Goal: Find contact information: Find contact information

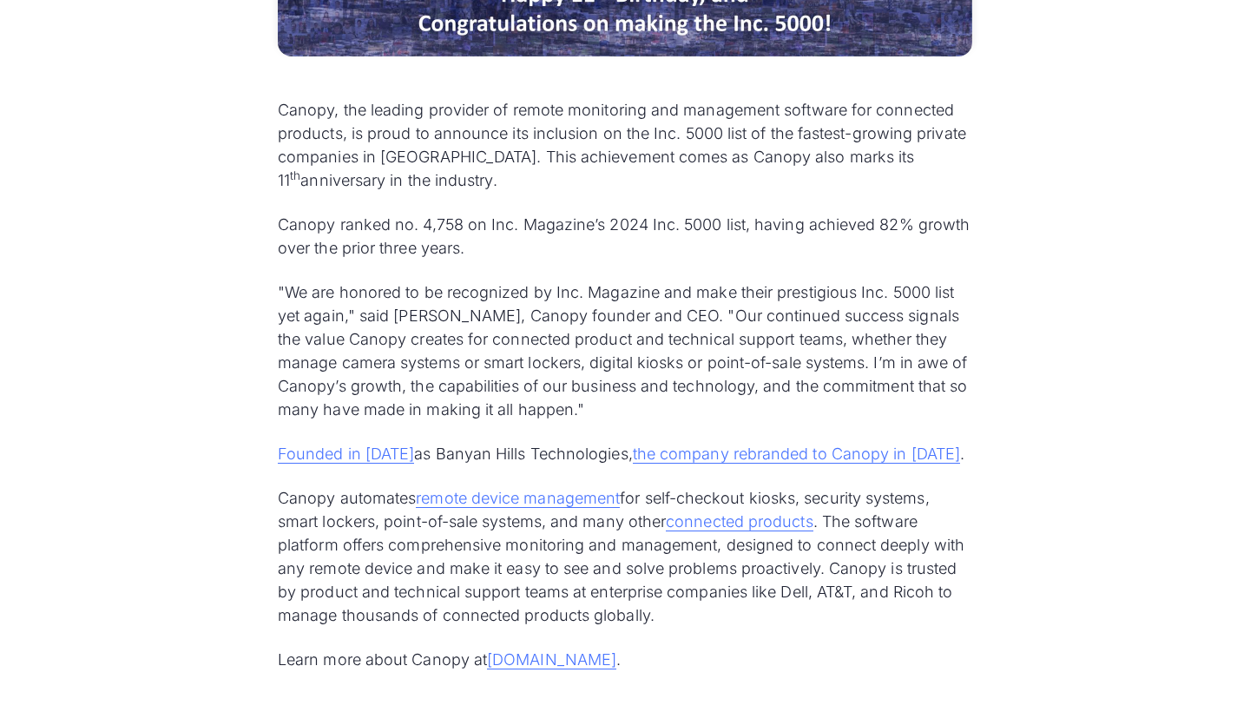
scroll to position [861, 0]
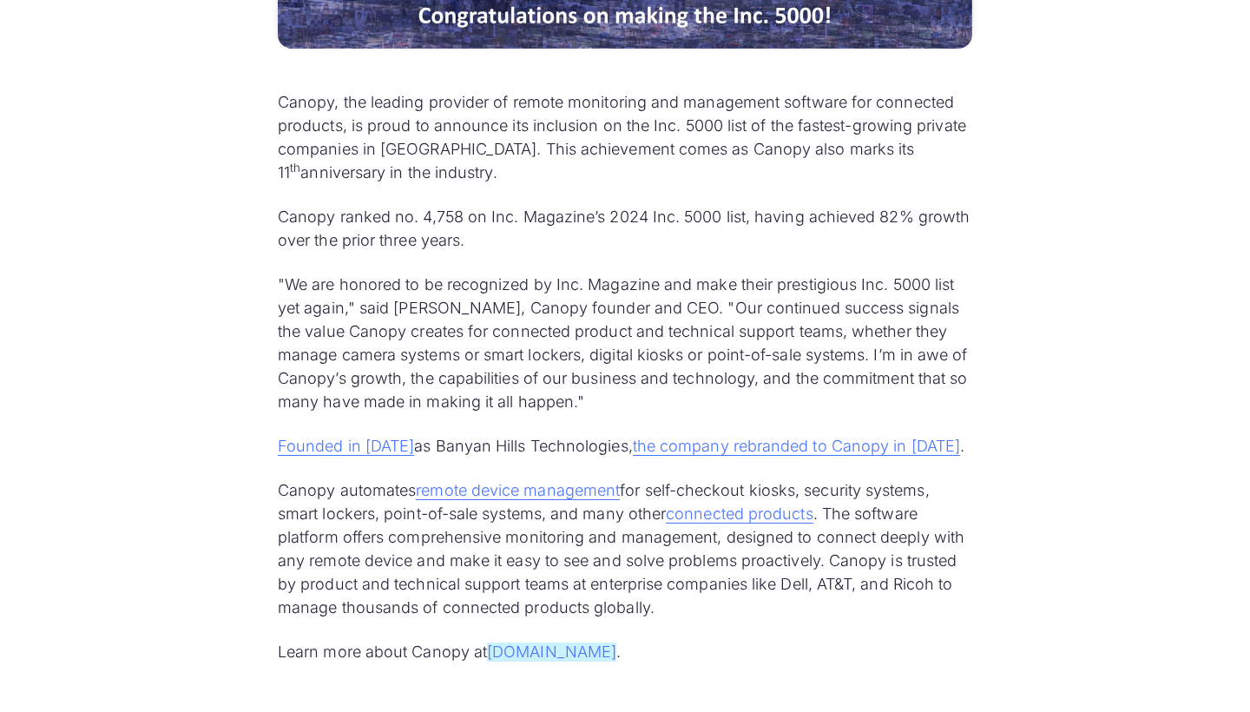
click at [568, 651] on link "goCanopy.com" at bounding box center [551, 651] width 129 height 19
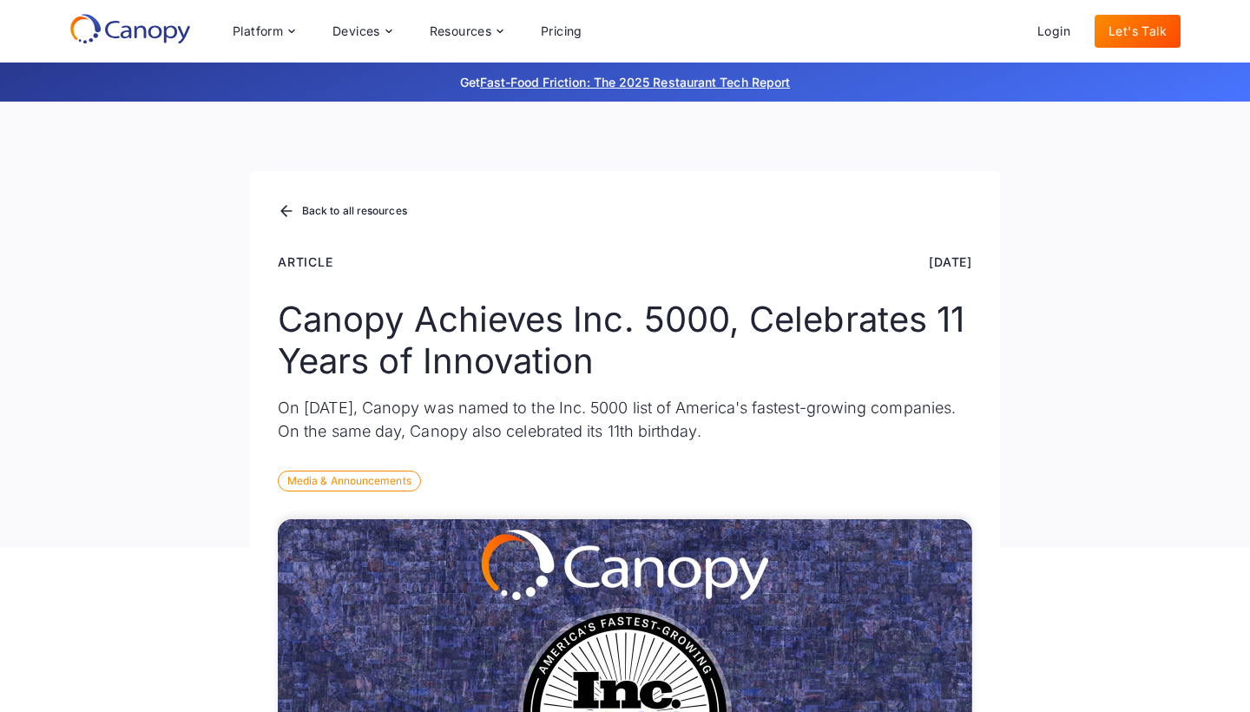
scroll to position [0, 0]
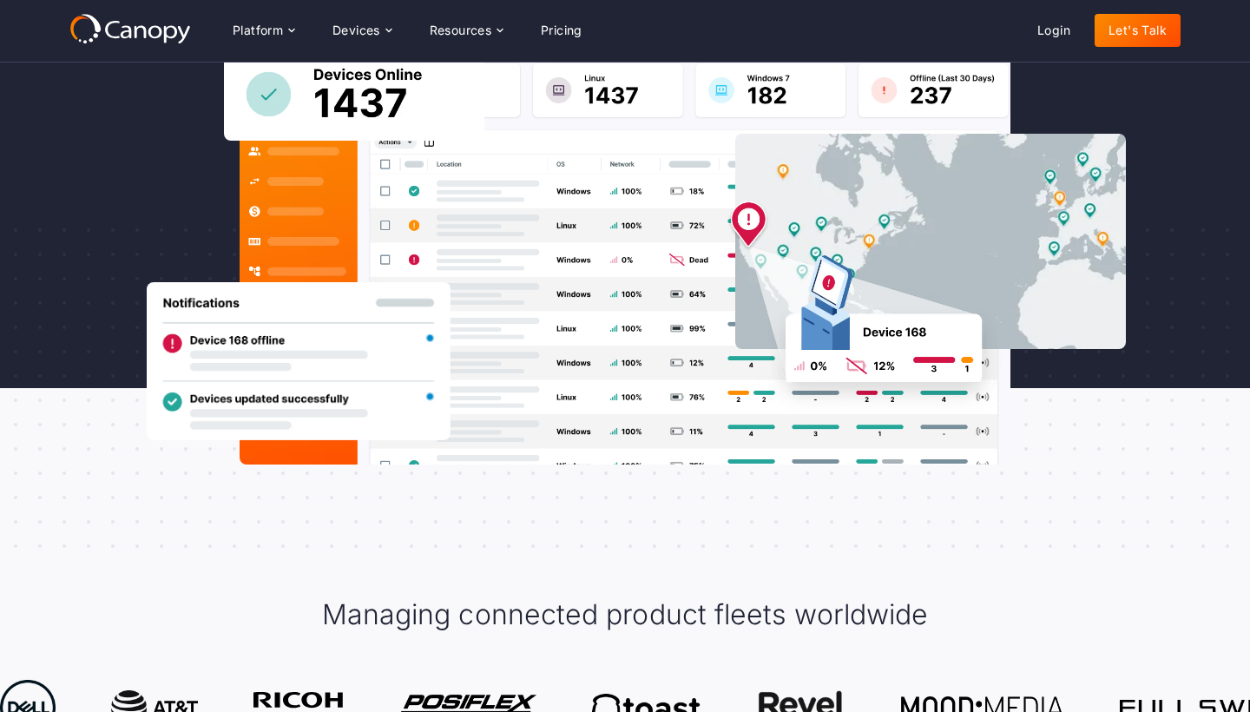
scroll to position [325, 0]
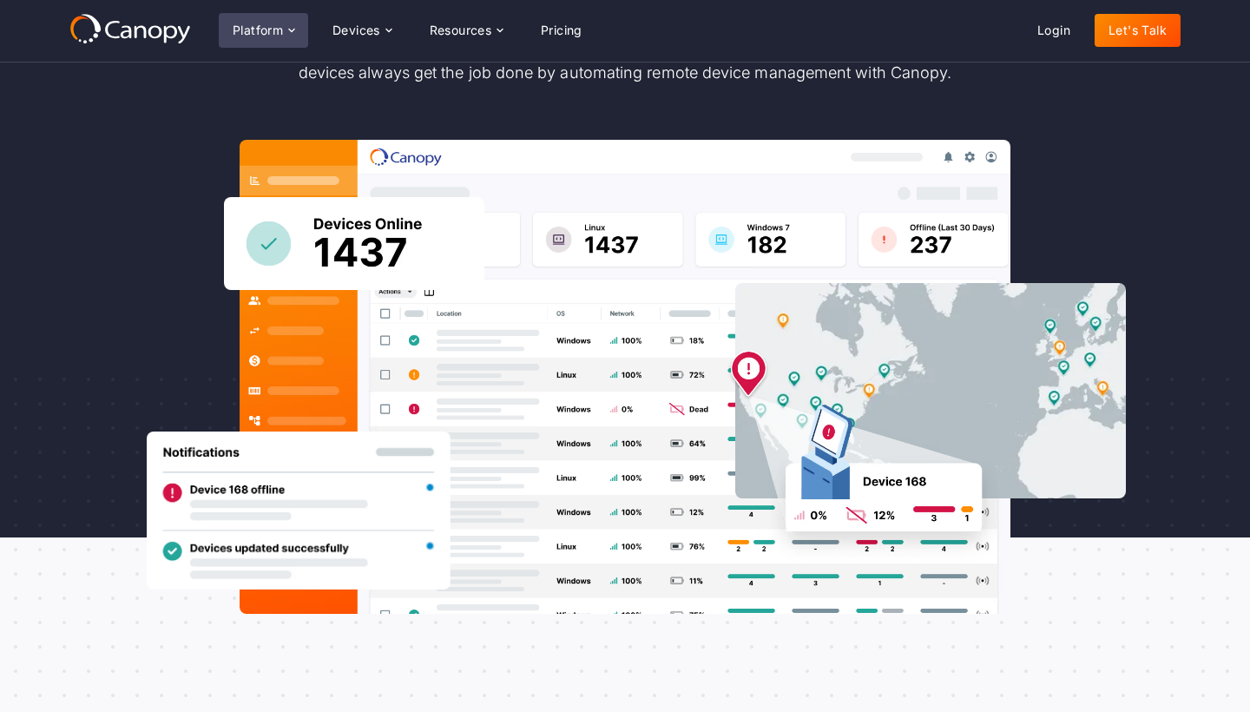
click at [290, 30] on icon at bounding box center [291, 30] width 6 height 3
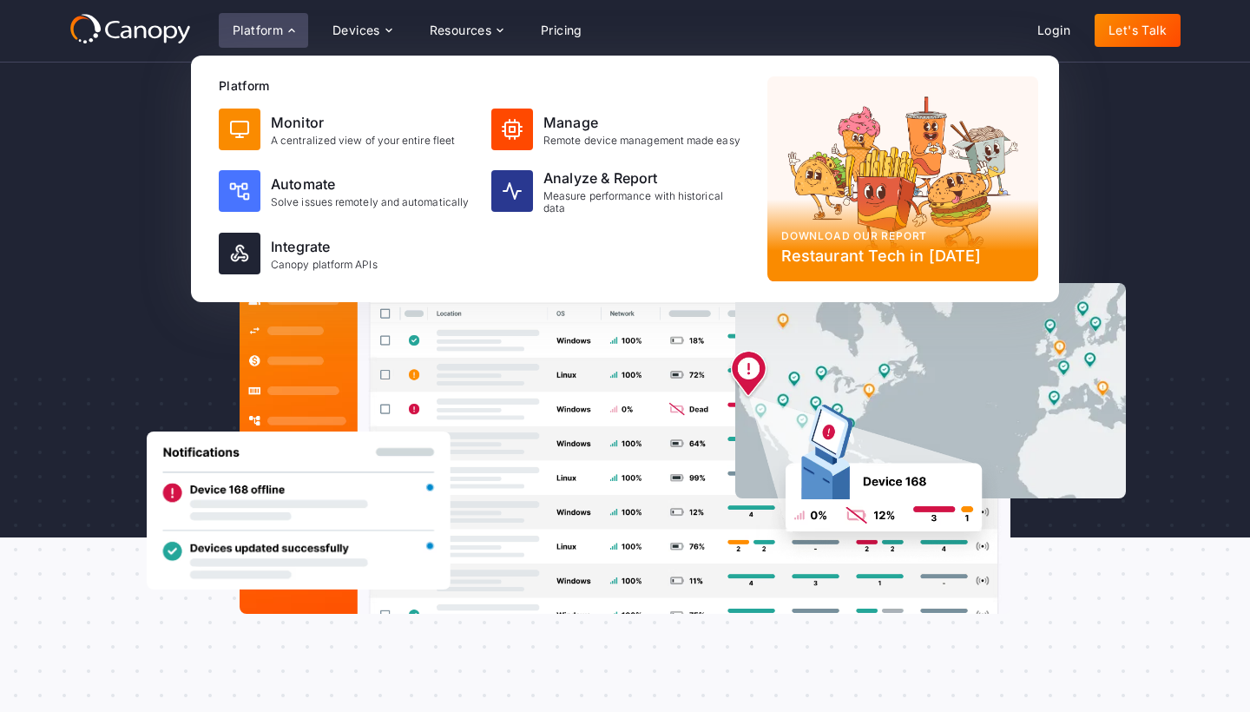
click at [1146, 30] on link "Let's Talk" at bounding box center [1137, 30] width 86 height 33
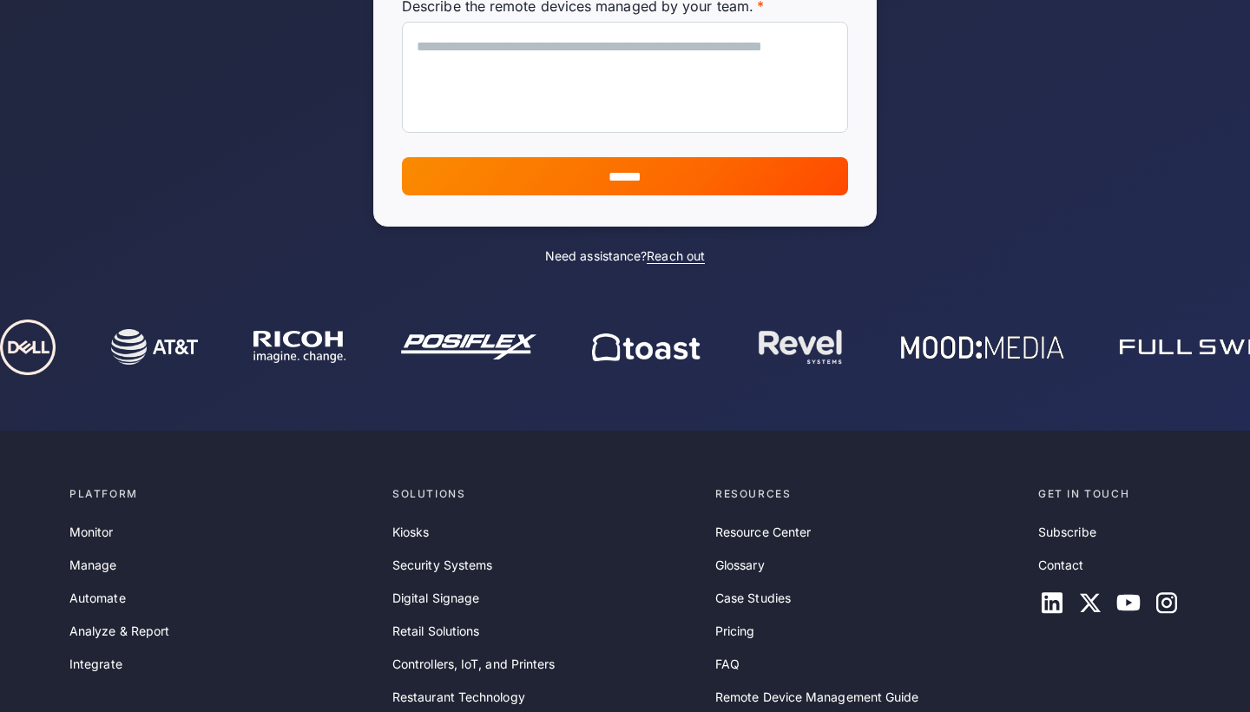
scroll to position [614, 0]
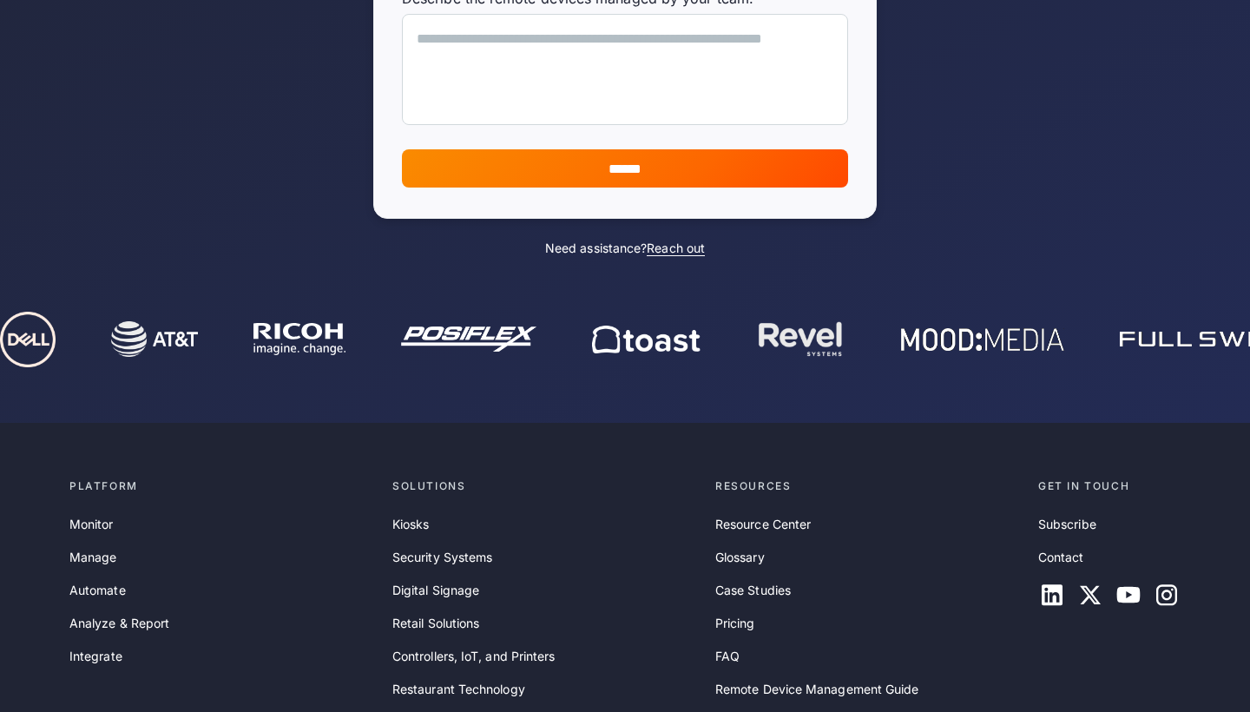
drag, startPoint x: 764, startPoint y: 360, endPoint x: 1065, endPoint y: 370, distance: 301.3
click at [1065, 367] on div at bounding box center [1003, 340] width 2023 height 56
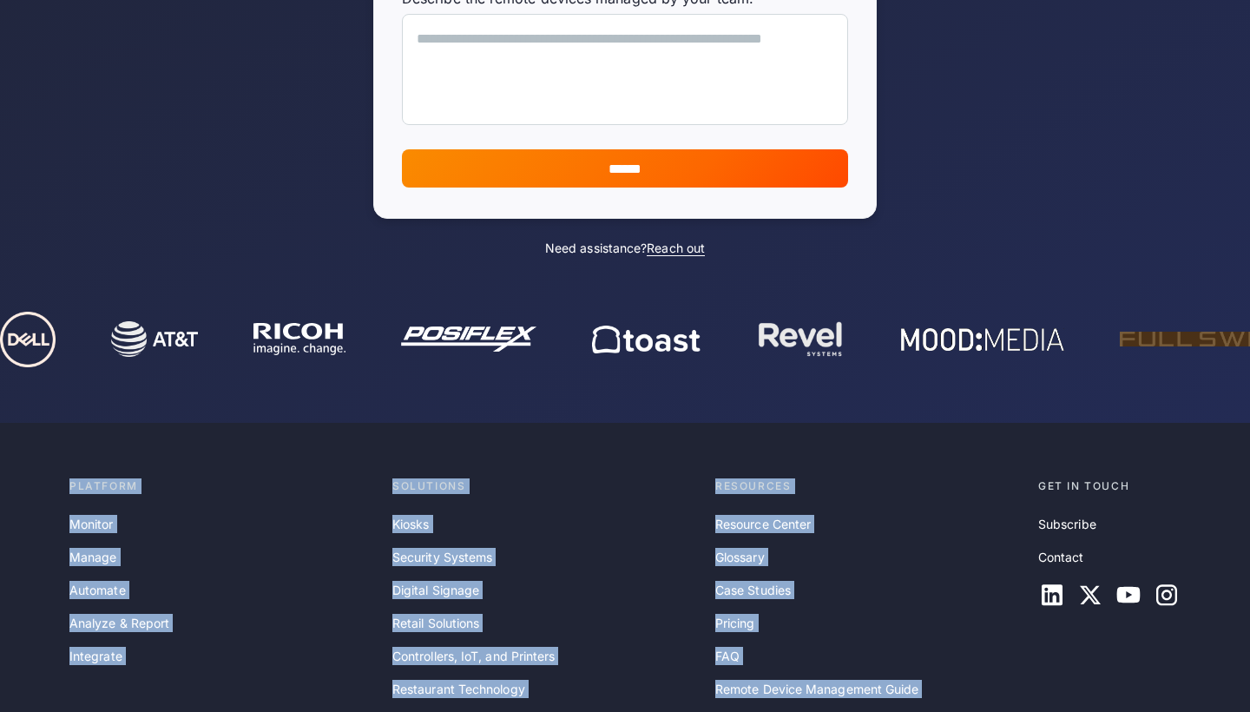
drag, startPoint x: 1065, startPoint y: 370, endPoint x: 1044, endPoint y: 430, distance: 63.4
click at [1044, 430] on main "Ready to get started? Connect with one of our experts to discuss your specific …" at bounding box center [625, 180] width 1250 height 1462
click at [1053, 374] on div at bounding box center [625, 361] width 1250 height 124
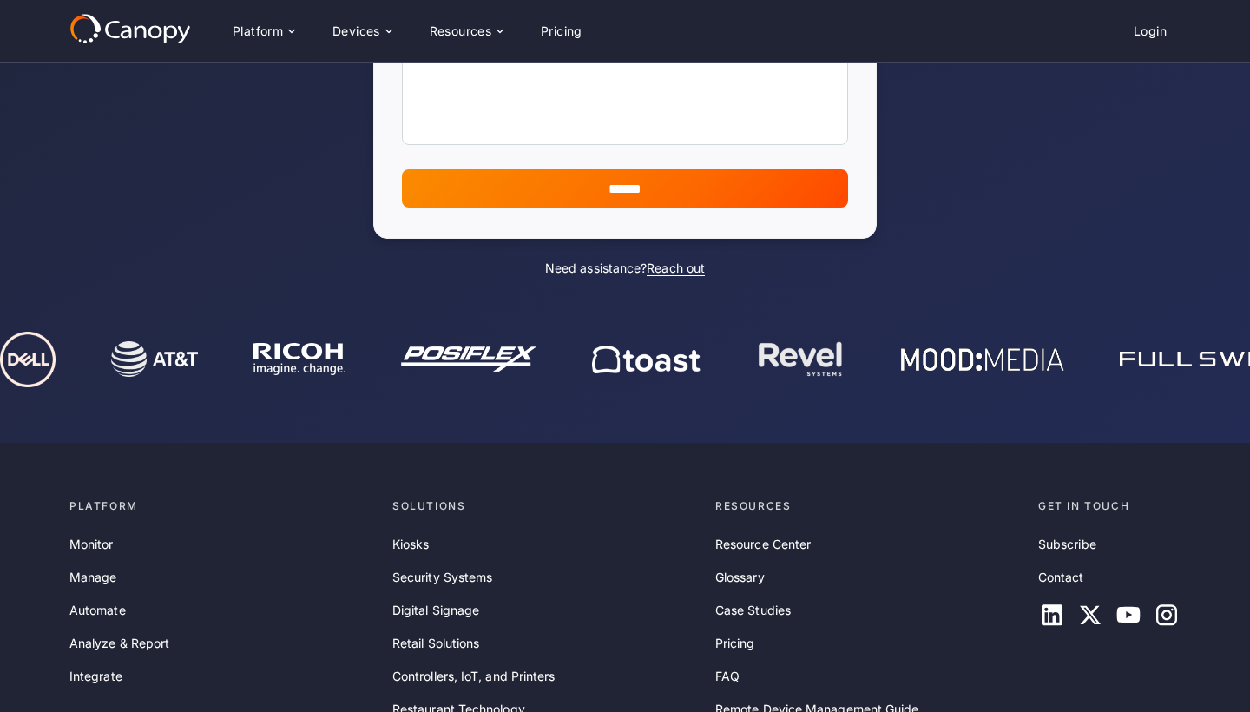
scroll to position [594, 0]
click at [1041, 372] on div at bounding box center [1002, 360] width 2023 height 56
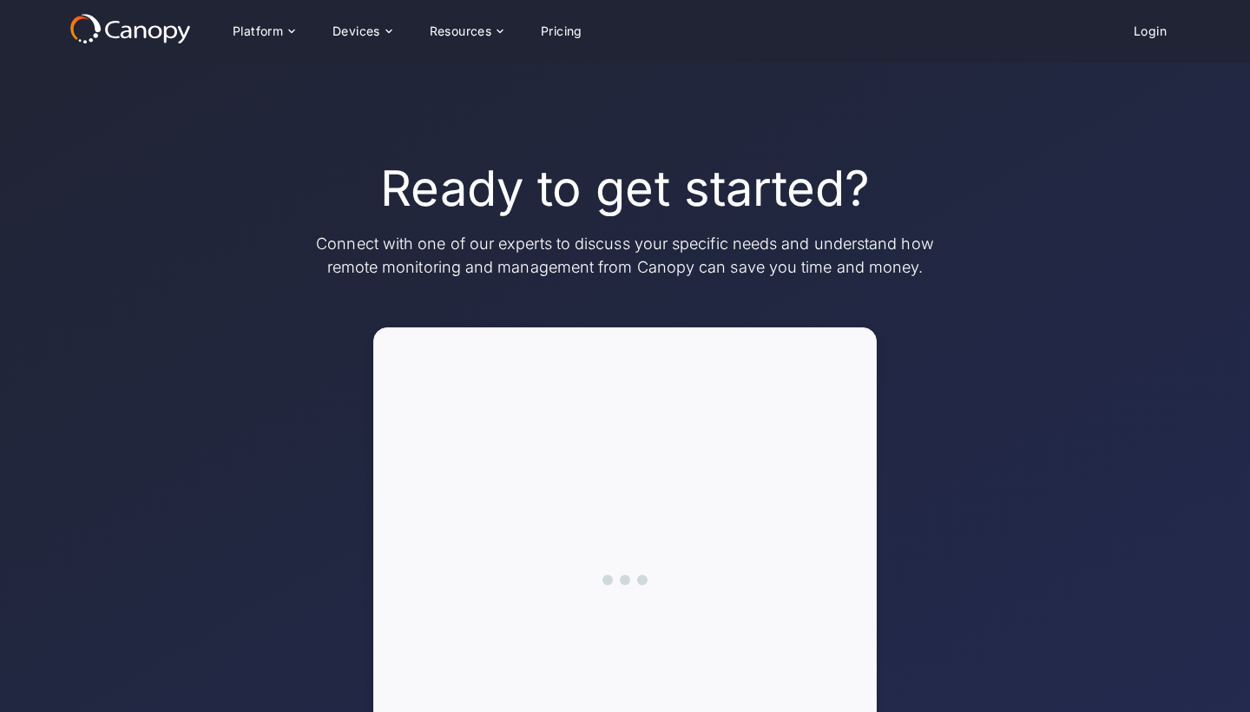
scroll to position [594, 0]
